Goal: Browse casually

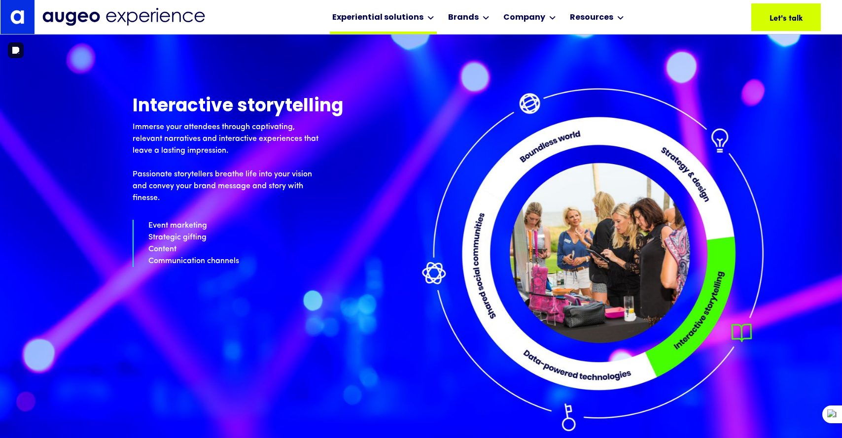
scroll to position [3000, 0]
click at [353, 222] on p "Event marketing Strategic gifting Content Communication channels" at bounding box center [421, 243] width 577 height 47
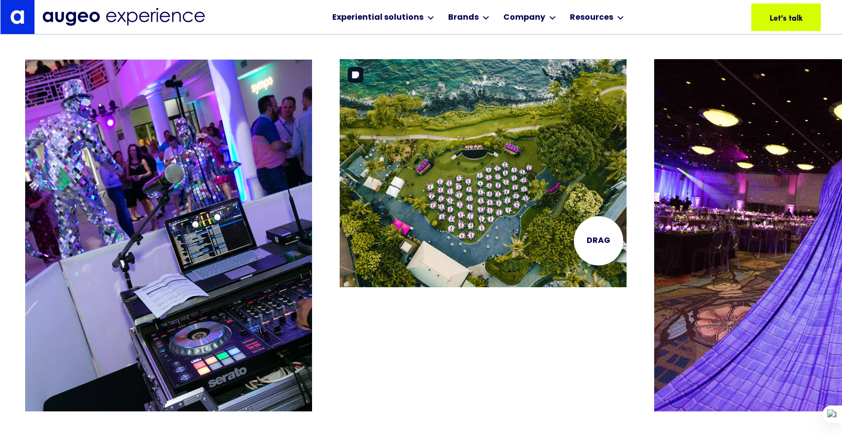
scroll to position [1996, 0]
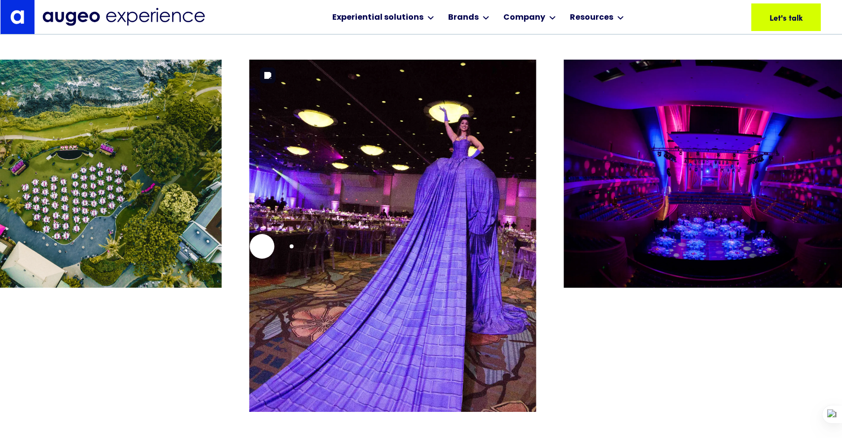
click at [260, 246] on img "3 / 26" at bounding box center [393, 236] width 287 height 353
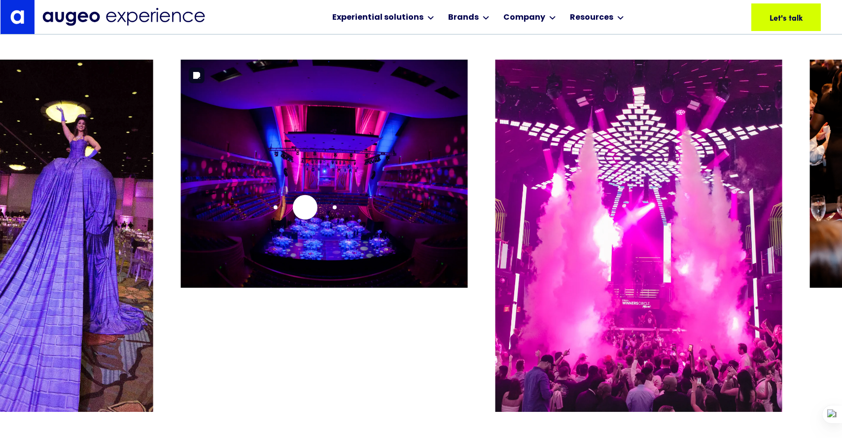
click at [305, 207] on img "4 / 26" at bounding box center [324, 174] width 287 height 228
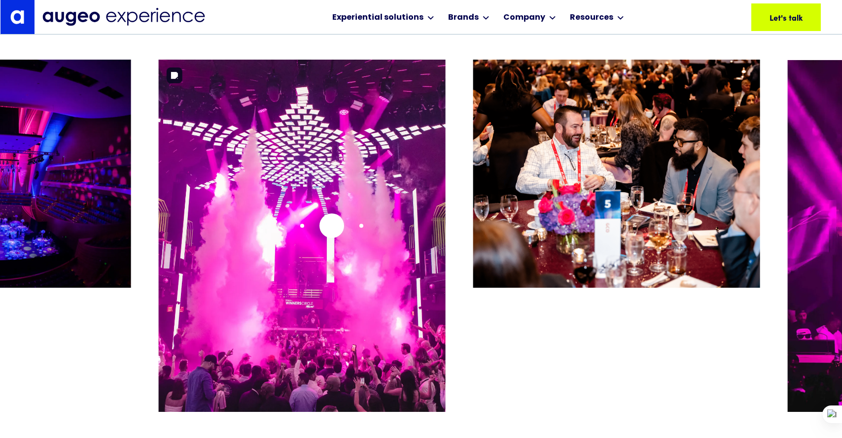
click at [331, 226] on img "5 / 26" at bounding box center [302, 236] width 287 height 353
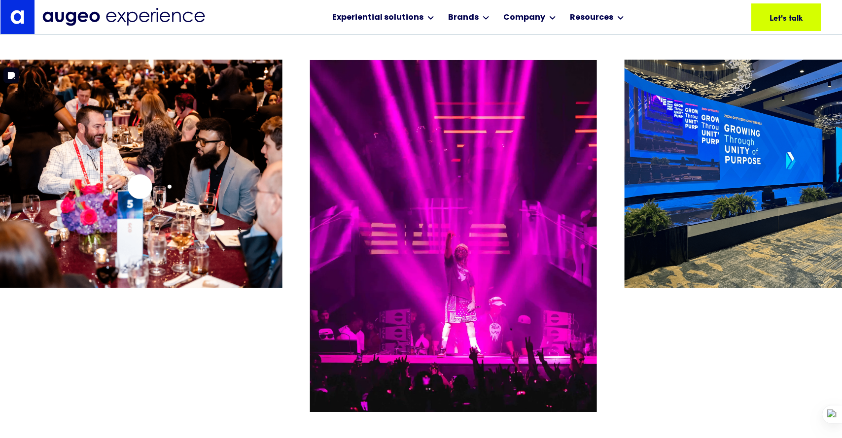
click at [140, 186] on img "6 / 26" at bounding box center [139, 174] width 287 height 228
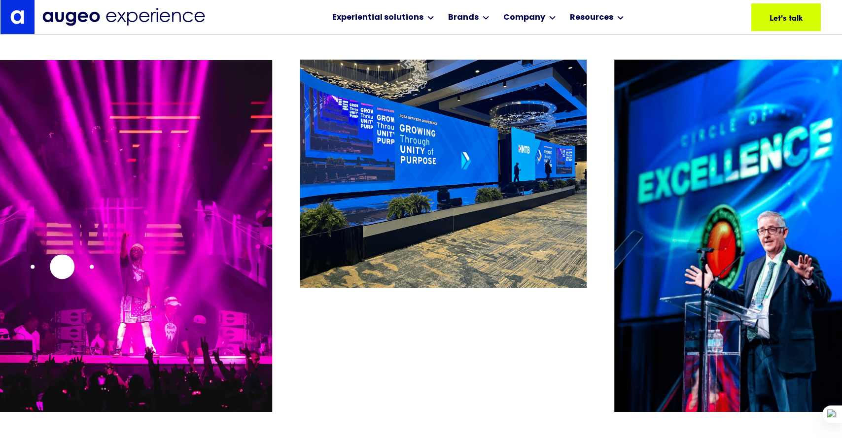
click at [62, 266] on img "7 / 26" at bounding box center [128, 236] width 287 height 353
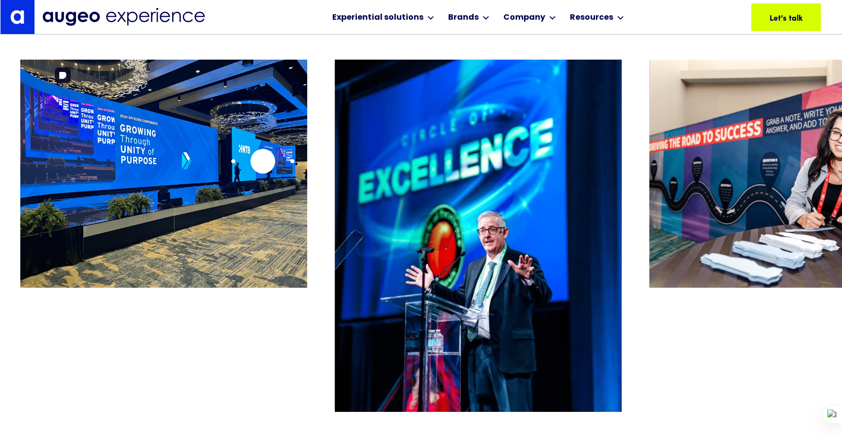
click at [218, 160] on img "8 / 26" at bounding box center [163, 174] width 287 height 228
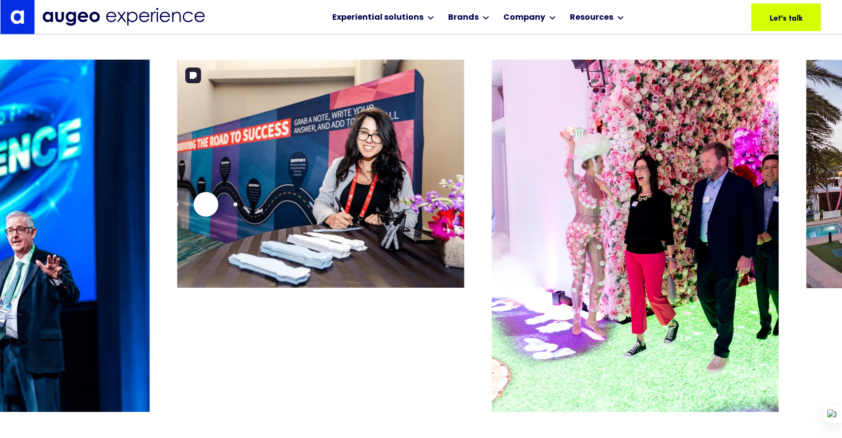
click at [206, 204] on img "10 / 26" at bounding box center [321, 174] width 287 height 228
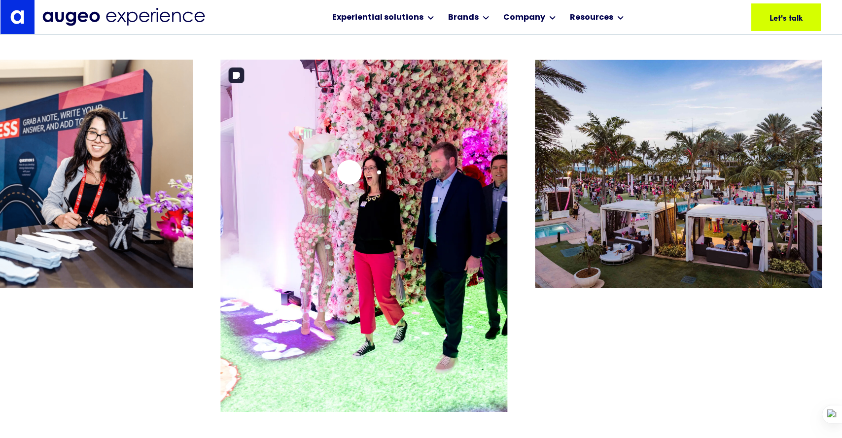
click at [349, 172] on img "11 / 26" at bounding box center [364, 236] width 287 height 353
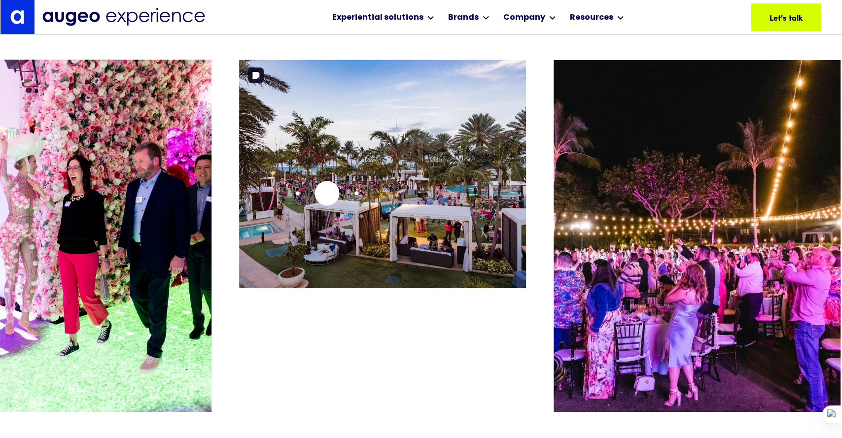
click at [326, 192] on img "12 / 26" at bounding box center [382, 174] width 287 height 228
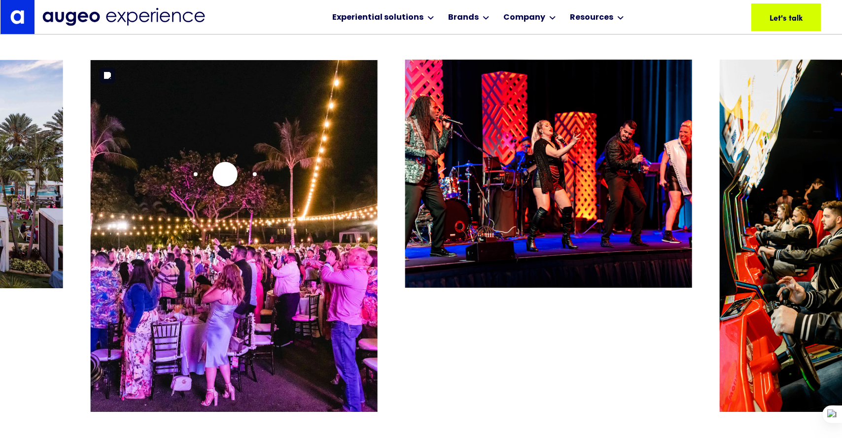
click at [224, 174] on img "13 / 26" at bounding box center [234, 236] width 287 height 353
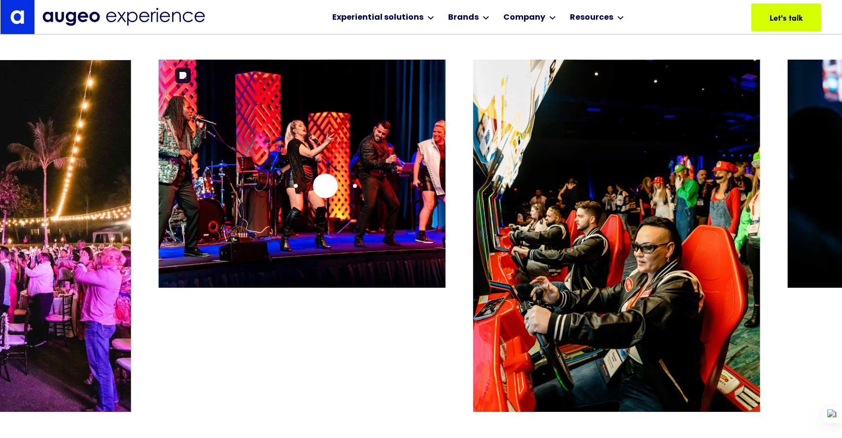
click at [312, 185] on img "14 / 26" at bounding box center [302, 174] width 287 height 228
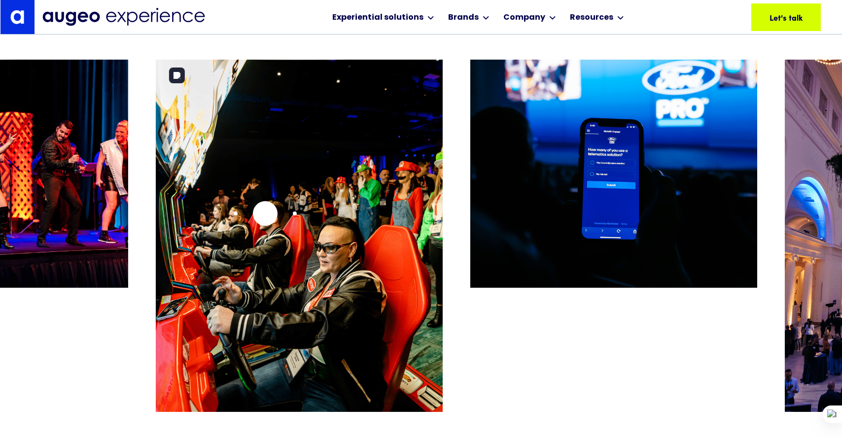
click at [258, 212] on img "15 / 26" at bounding box center [299, 236] width 287 height 353
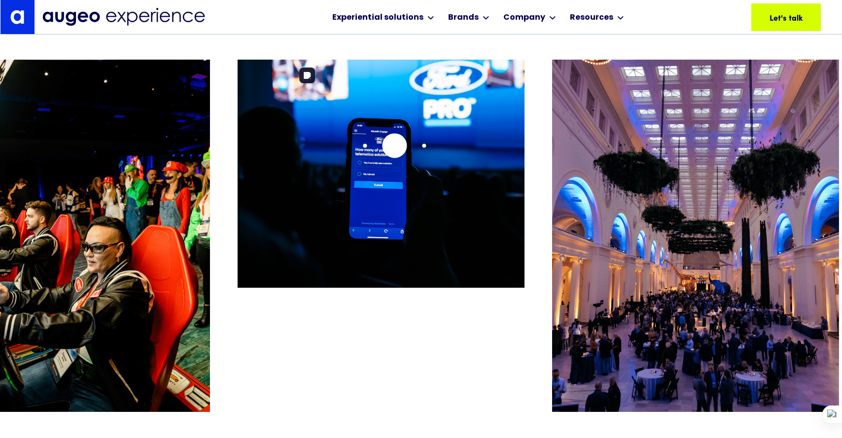
click at [241, 150] on img "16 / 26" at bounding box center [381, 174] width 287 height 228
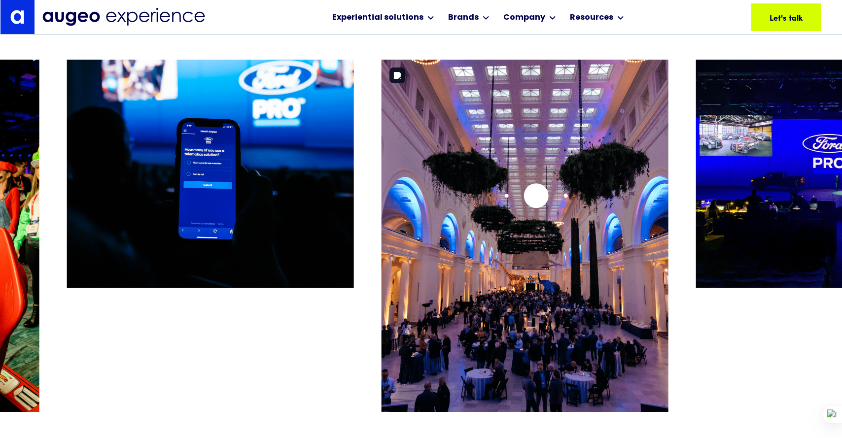
click at [382, 196] on img "17 / 26" at bounding box center [525, 236] width 287 height 353
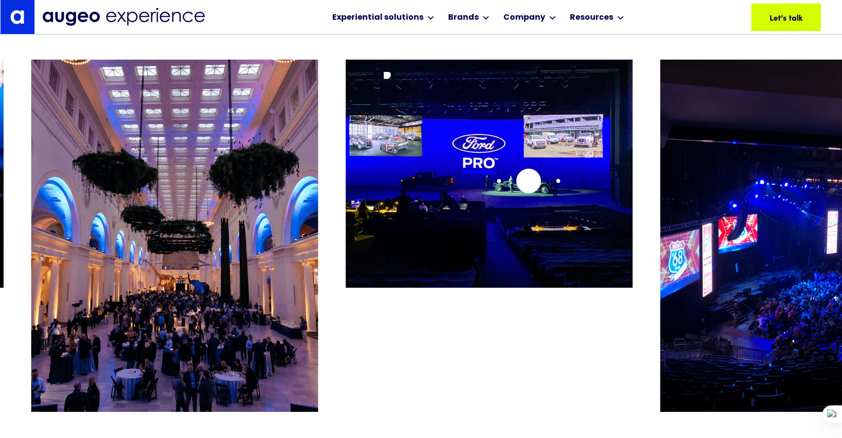
click at [346, 192] on img "18 / 26" at bounding box center [489, 174] width 287 height 228
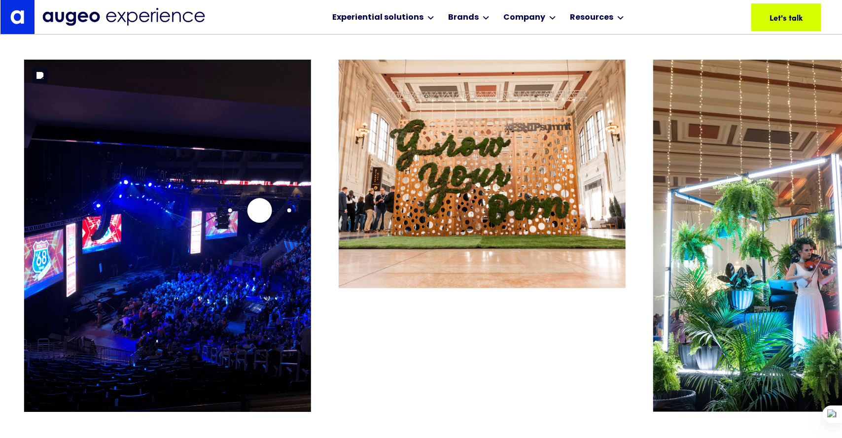
click at [259, 210] on img "19 / 26" at bounding box center [167, 236] width 287 height 353
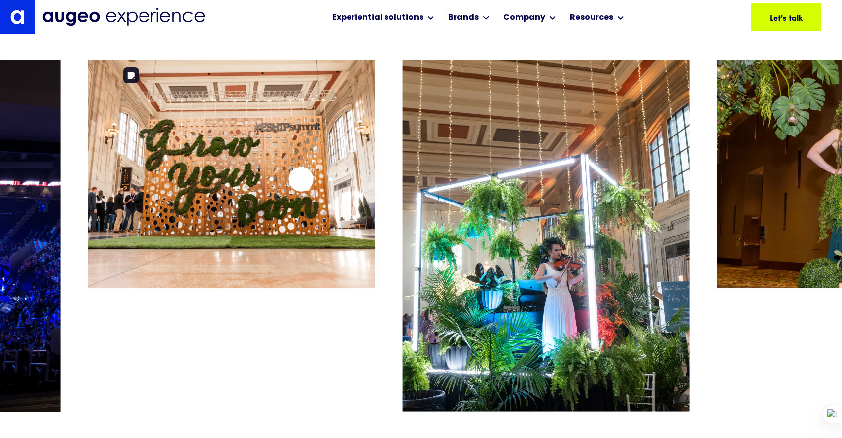
click at [245, 180] on img "20 / 26" at bounding box center [231, 174] width 287 height 228
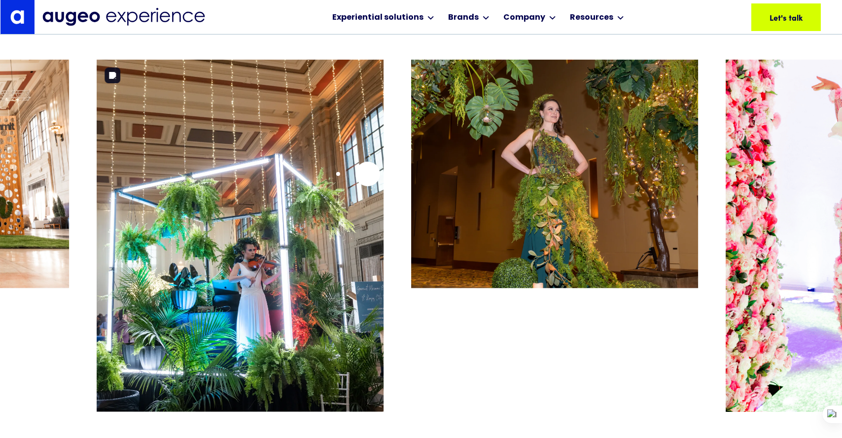
click at [367, 174] on img "21 / 26" at bounding box center [240, 236] width 287 height 353
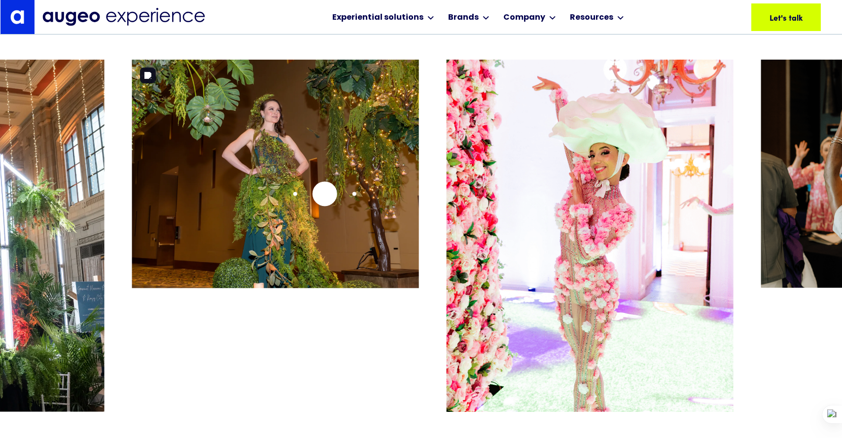
click at [325, 193] on img "22 / 26" at bounding box center [275, 174] width 287 height 228
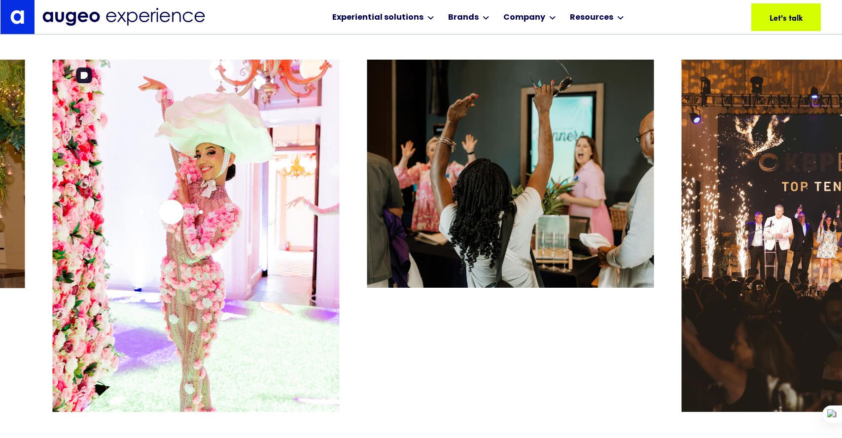
click at [145, 213] on img "23 / 26" at bounding box center [196, 236] width 287 height 353
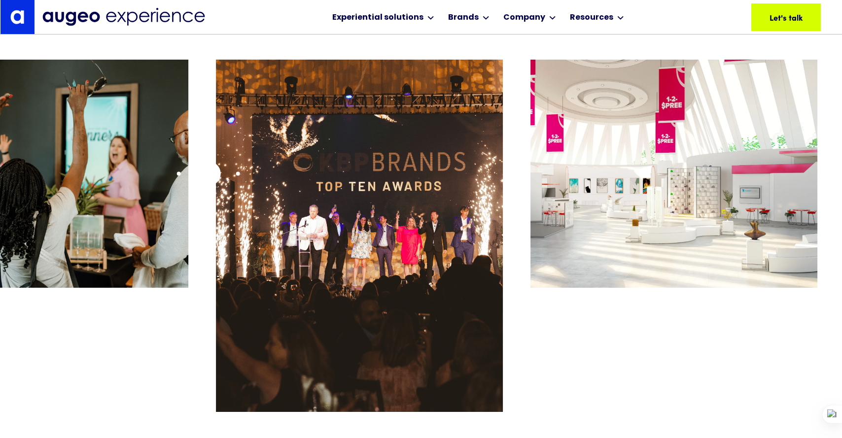
click at [209, 173] on div at bounding box center [421, 228] width 842 height 337
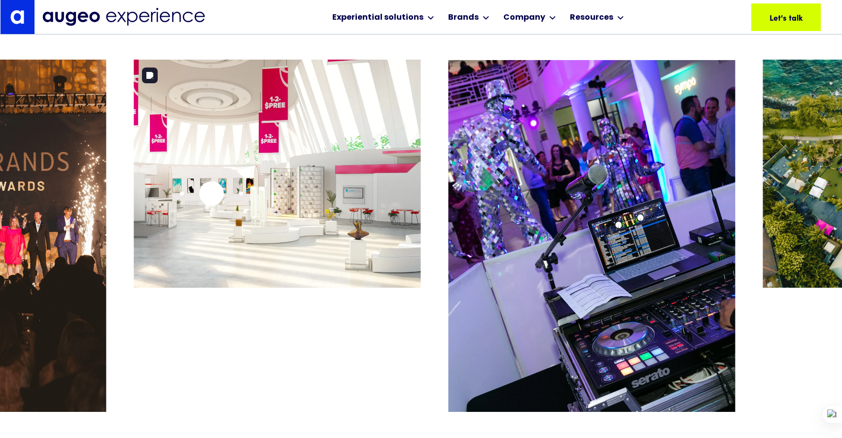
click at [212, 193] on img "26 / 26" at bounding box center [277, 174] width 287 height 228
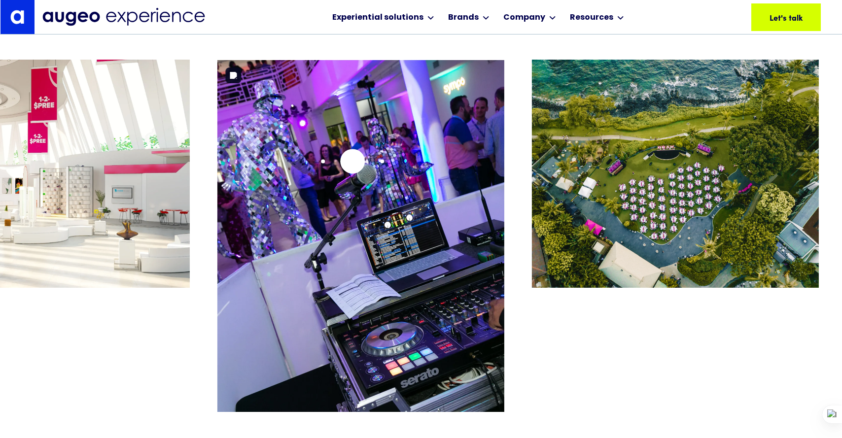
click at [353, 161] on img "1 / 26" at bounding box center [360, 236] width 287 height 353
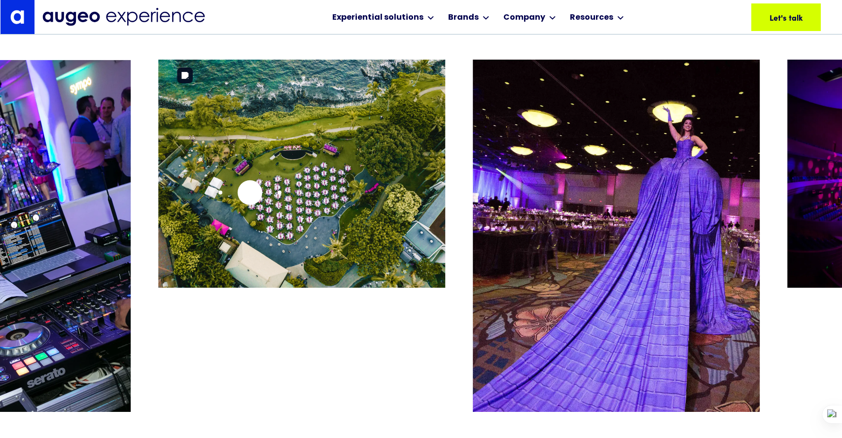
click at [229, 192] on img "2 / 26" at bounding box center [301, 174] width 287 height 228
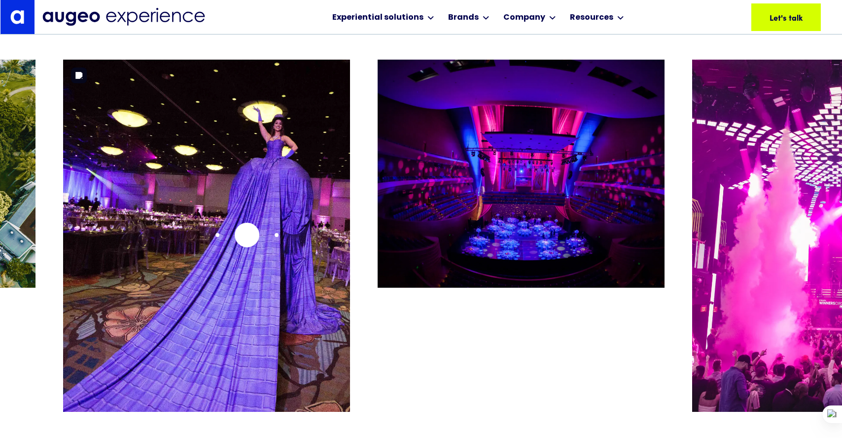
click at [247, 235] on img "3 / 26" at bounding box center [206, 236] width 287 height 353
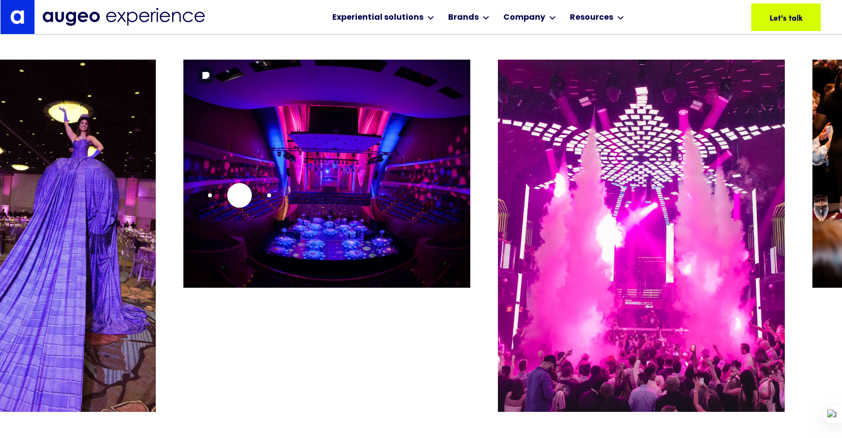
click at [228, 195] on img "4 / 26" at bounding box center [326, 174] width 287 height 228
